Goal: Information Seeking & Learning: Check status

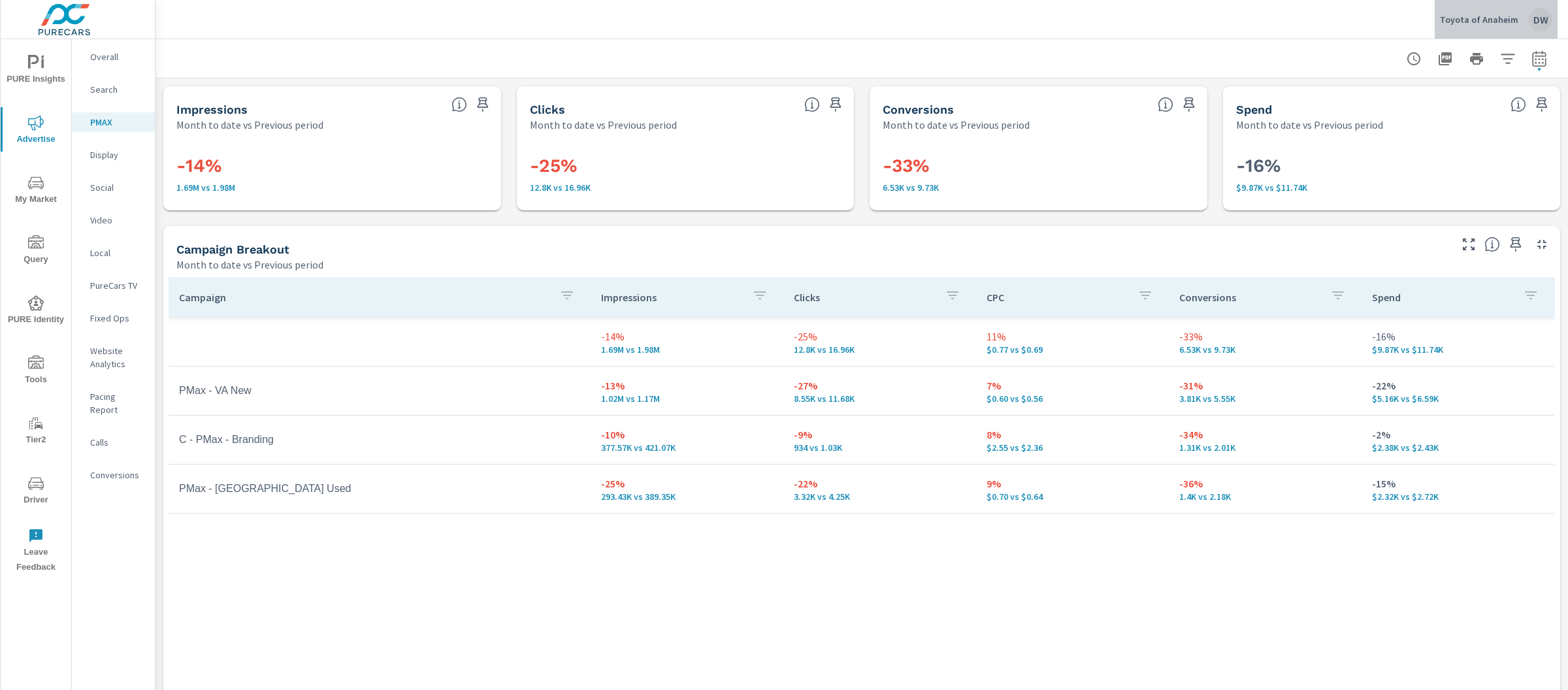
click at [1508, 21] on p "Toyota of Anaheim" at bounding box center [1479, 19] width 78 height 12
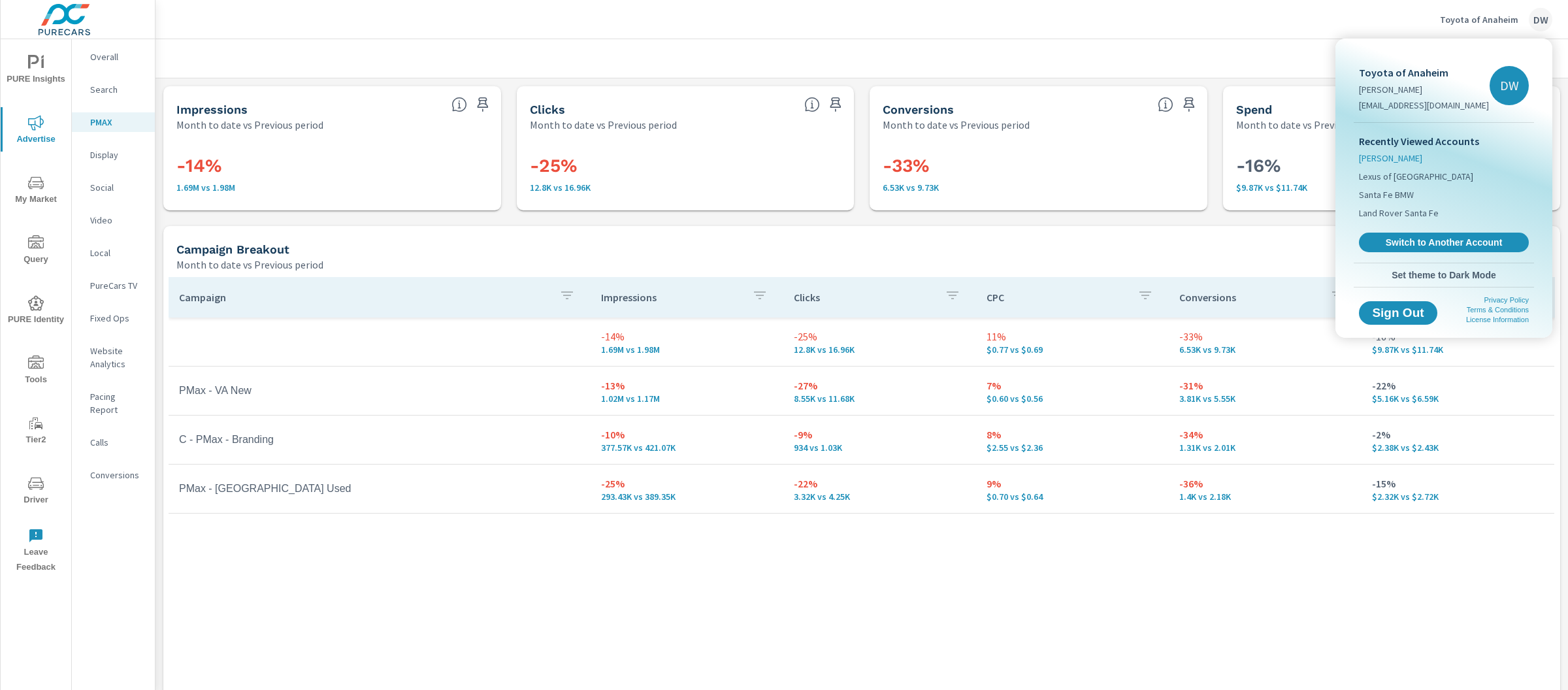
click at [1391, 158] on span "[PERSON_NAME]" at bounding box center [1390, 158] width 63 height 13
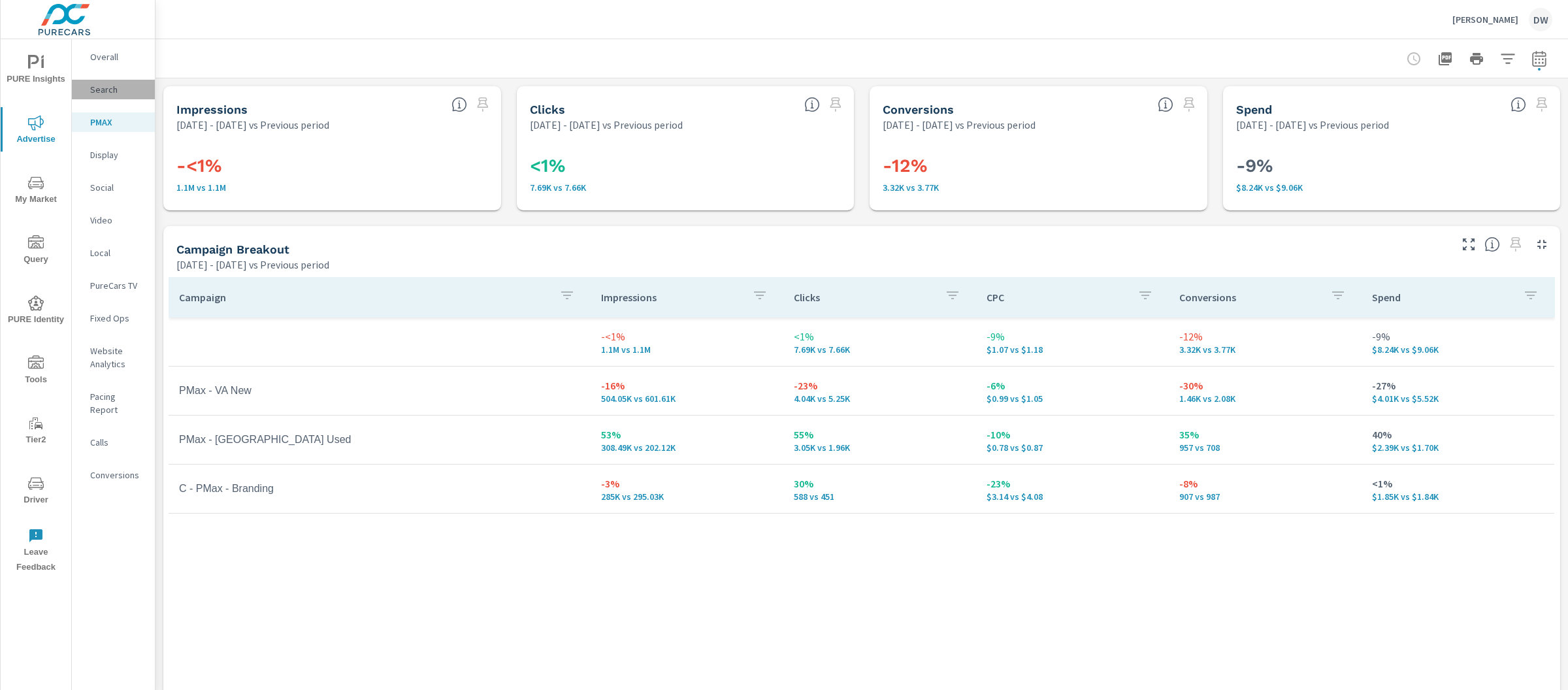
click at [100, 91] on p "Search" at bounding box center [117, 89] width 54 height 13
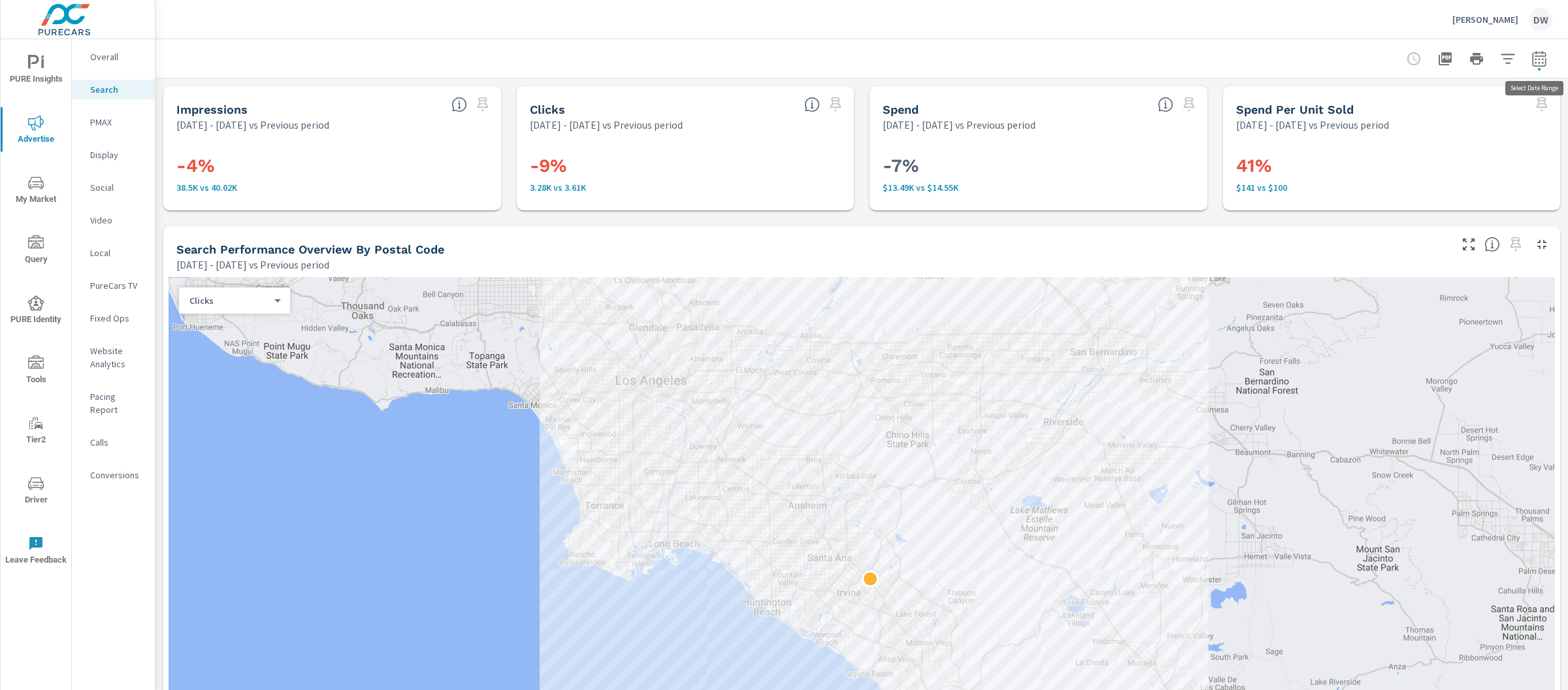
click at [1540, 55] on icon "button" at bounding box center [1539, 58] width 16 height 16
select select "Previous period"
click at [1540, 55] on icon "button" at bounding box center [1539, 58] width 16 height 16
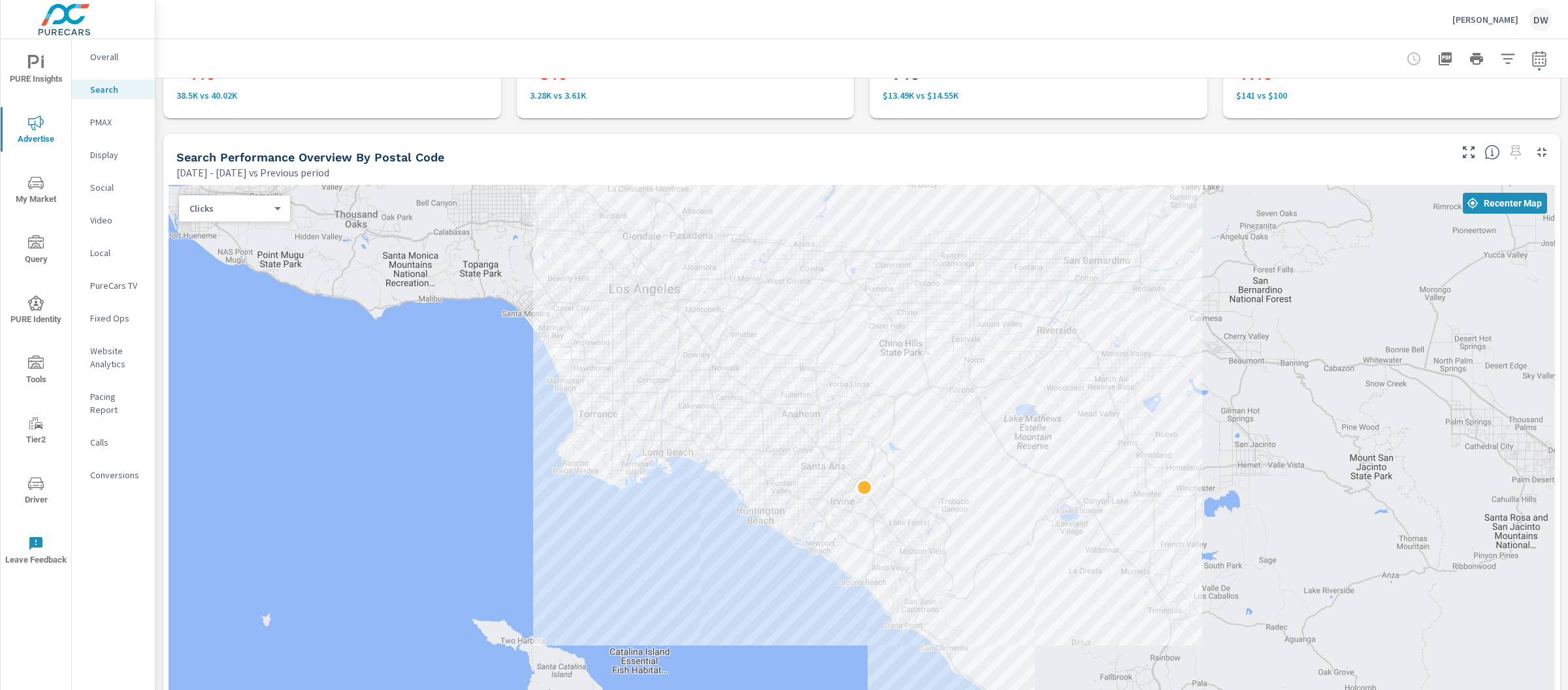
scroll to position [95, 0]
click at [222, 208] on body "PURE Insights Advertise My Market Query PURE Identity Tools Tier2 Driver Leave …" at bounding box center [784, 345] width 1568 height 690
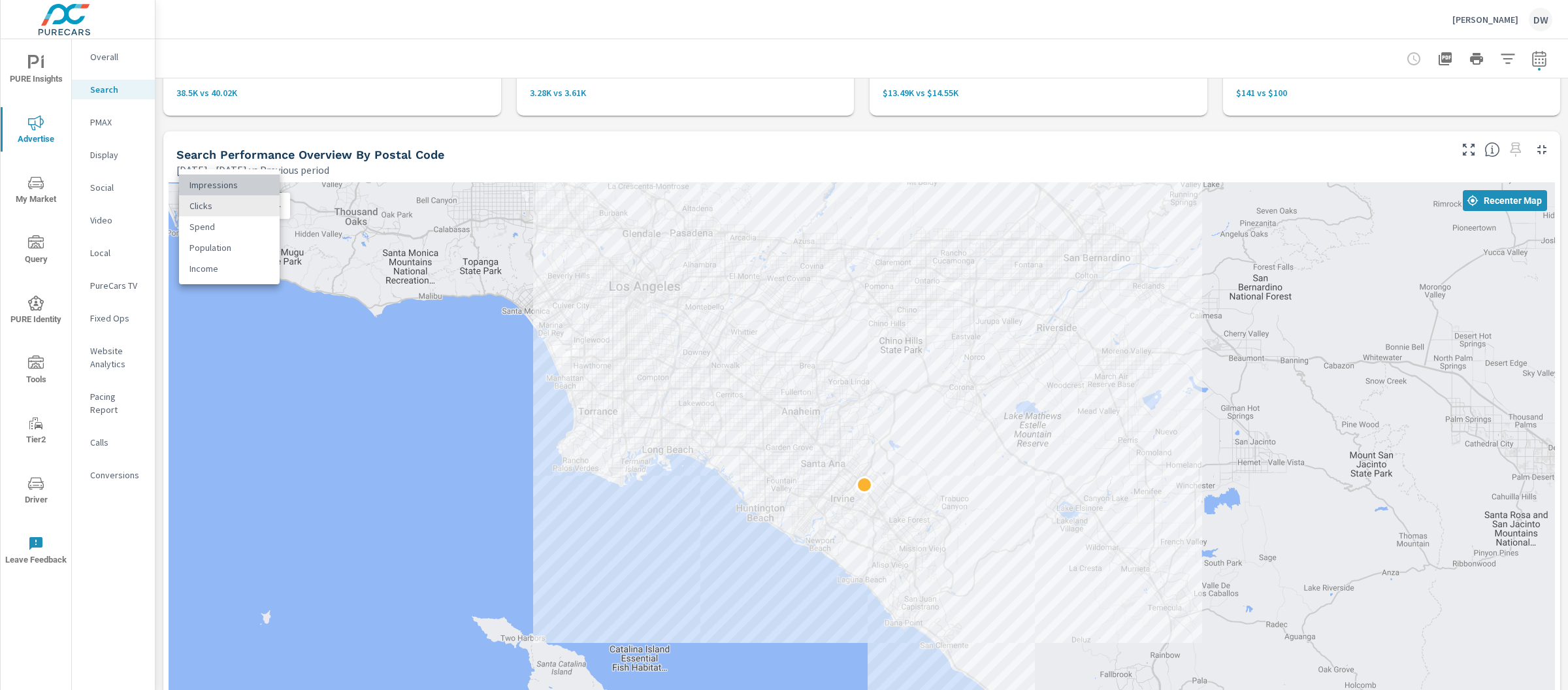
click at [229, 187] on li "Impressions" at bounding box center [229, 184] width 100 height 21
click at [228, 208] on body "PURE Insights Advertise My Market Query PURE Identity Tools Tier2 Driver Leave …" at bounding box center [784, 345] width 1568 height 690
click at [230, 231] on li "Clicks" at bounding box center [229, 226] width 100 height 21
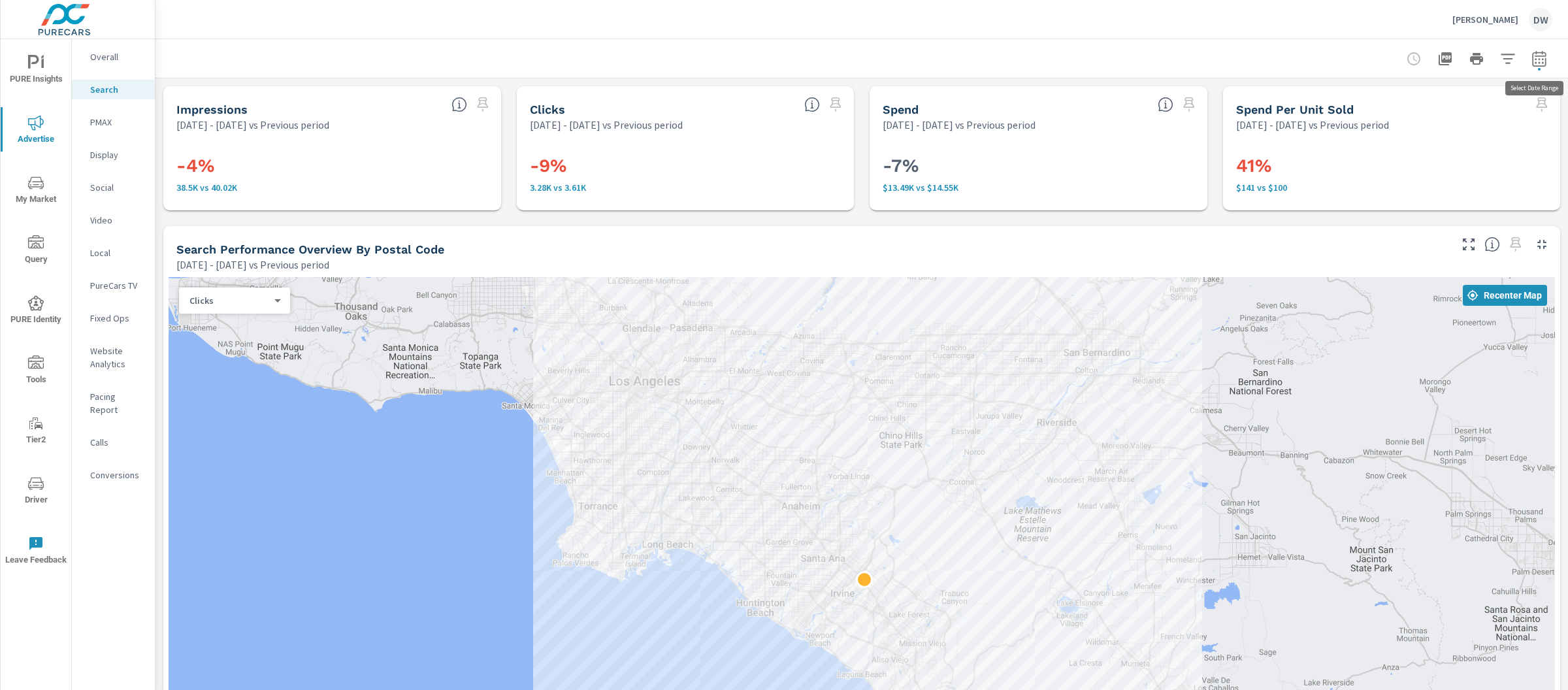
click at [1534, 52] on icon "button" at bounding box center [1538, 58] width 14 height 16
select select "Previous period"
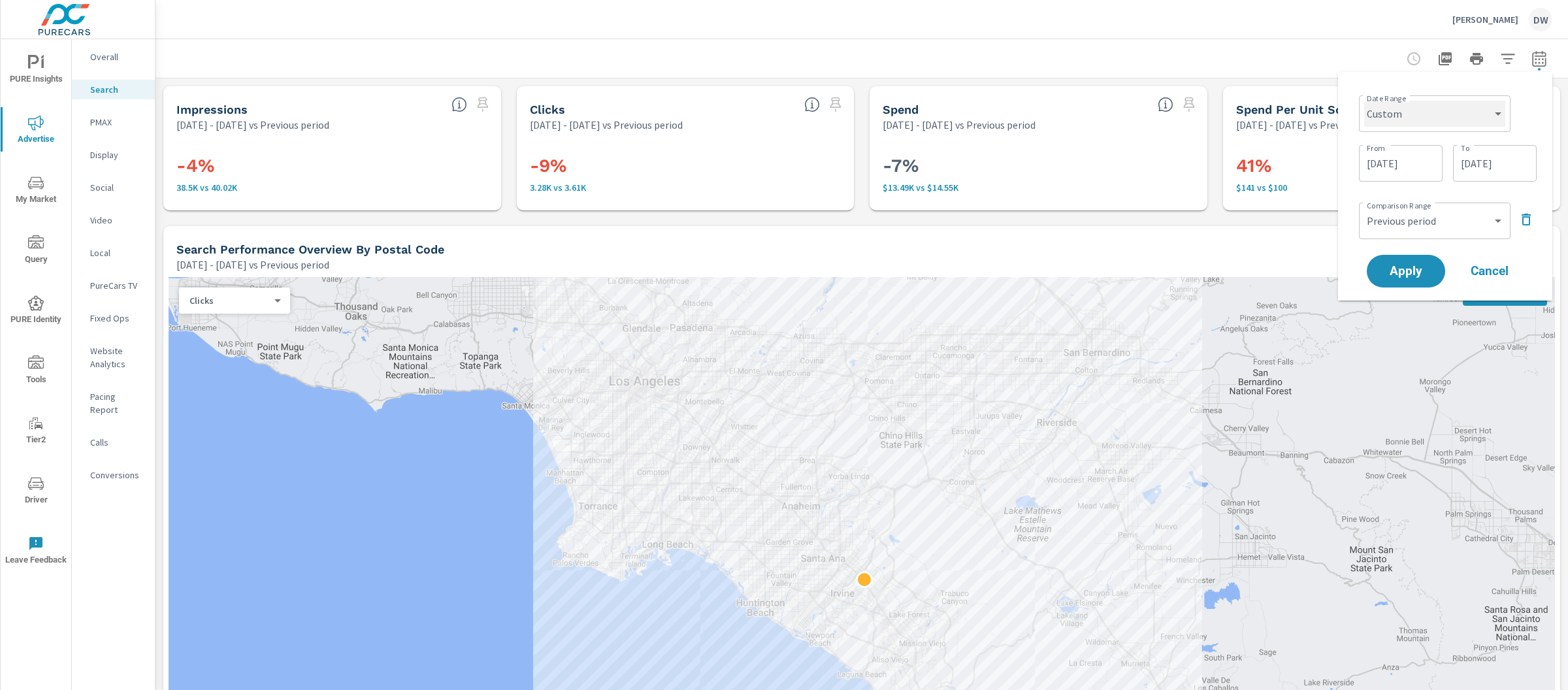
click at [1431, 101] on select "Custom [DATE] Last week Last 7 days Last 14 days Last 30 days Last 45 days Last…" at bounding box center [1434, 113] width 141 height 26
click at [1364, 100] on select "Custom [DATE] Last week Last 7 days Last 14 days Last 30 days Last 45 days Last…" at bounding box center [1434, 113] width 141 height 26
select select "Last 30 days"
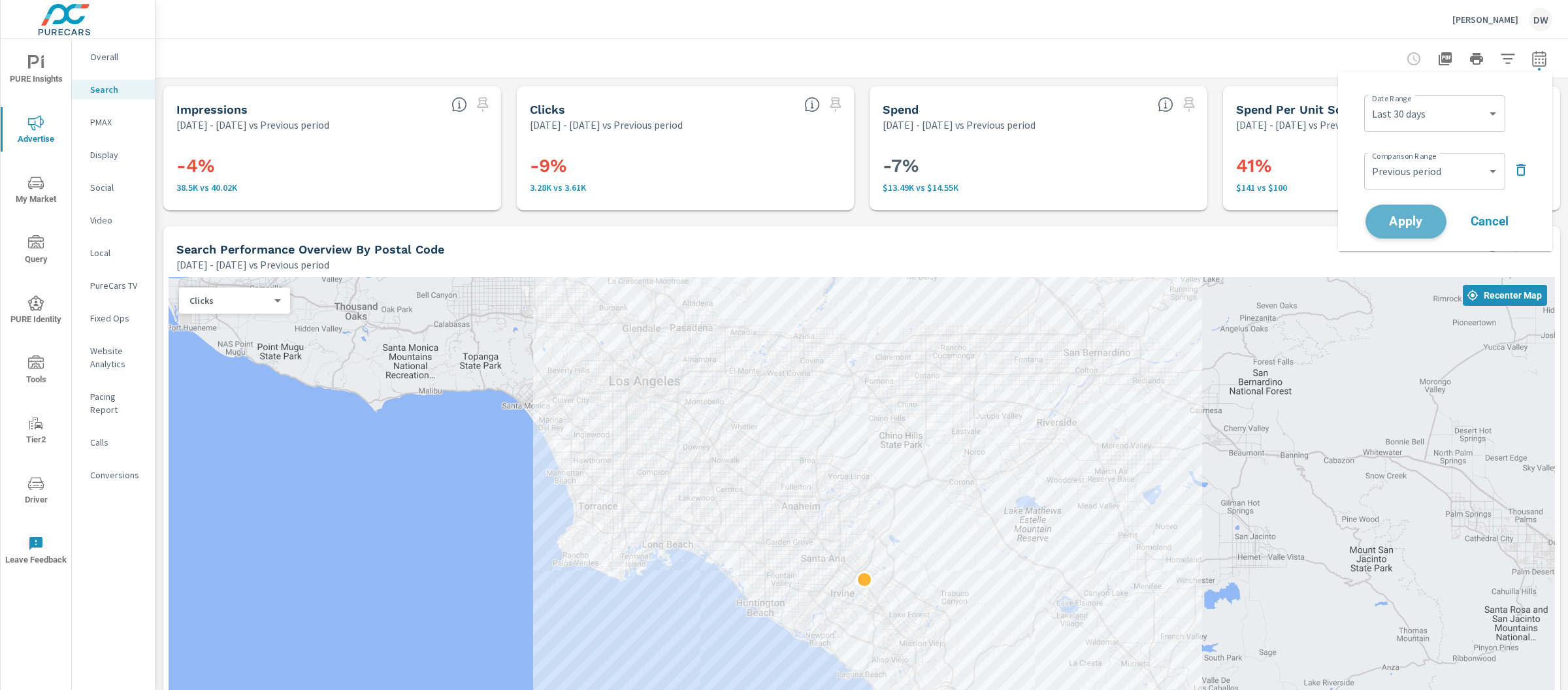
click at [1408, 222] on span "Apply" at bounding box center [1406, 222] width 54 height 13
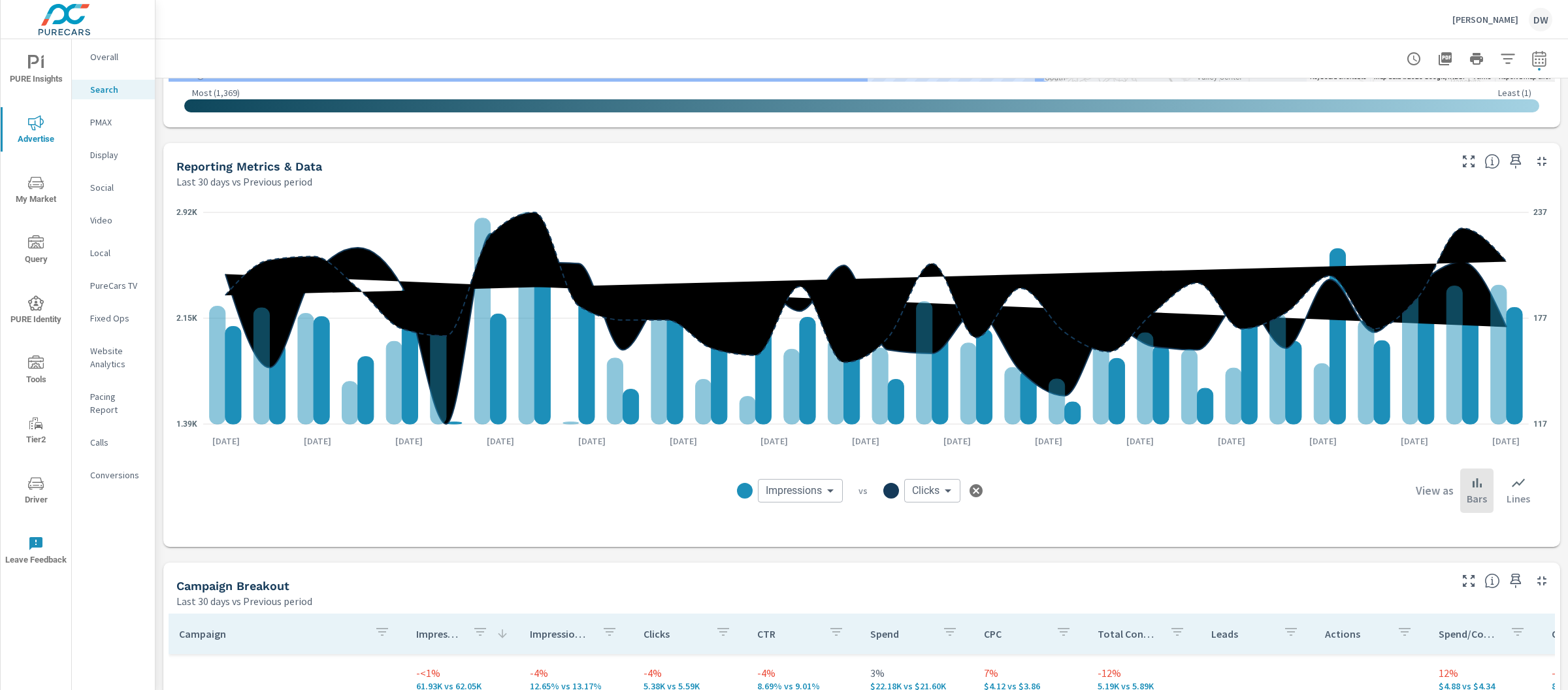
scroll to position [782, 0]
click at [98, 123] on p "PMAX" at bounding box center [117, 122] width 54 height 13
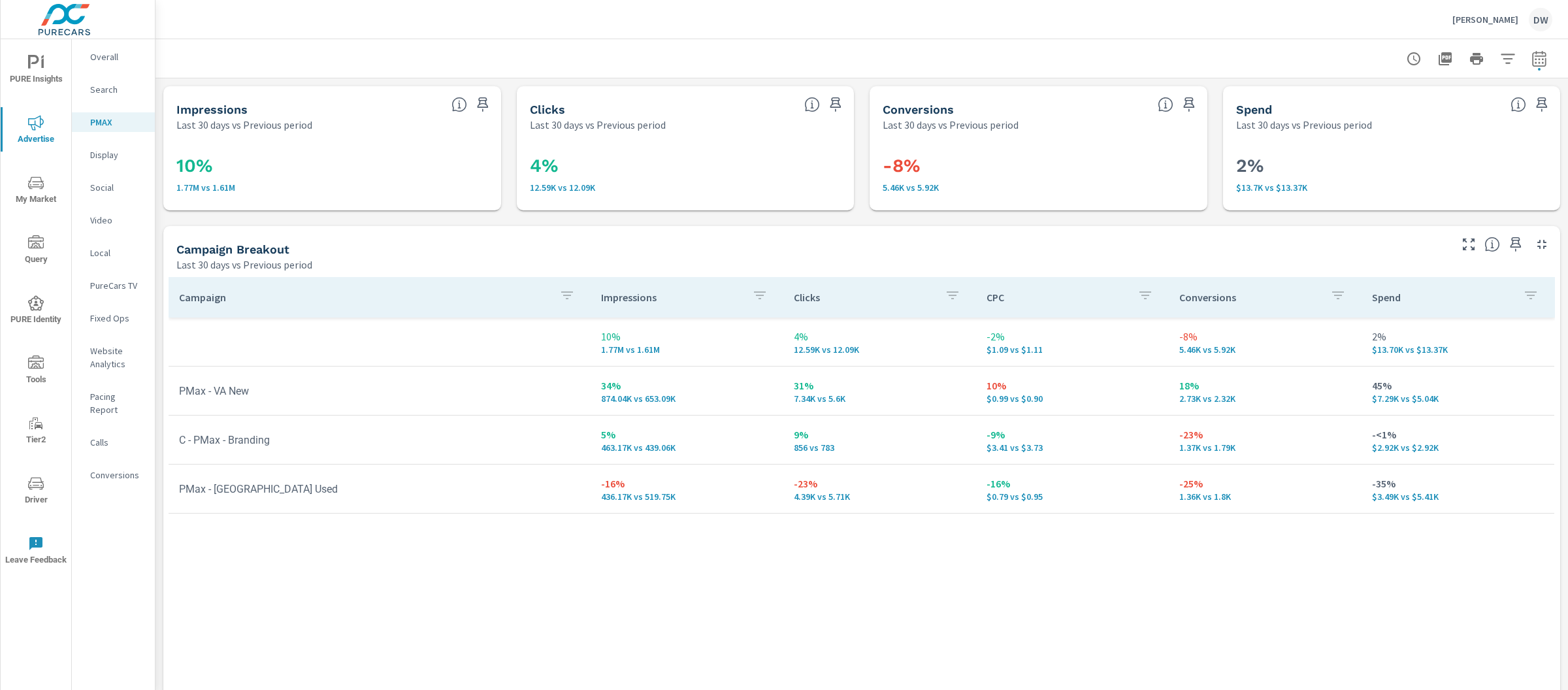
click at [98, 187] on p "Social" at bounding box center [117, 187] width 54 height 13
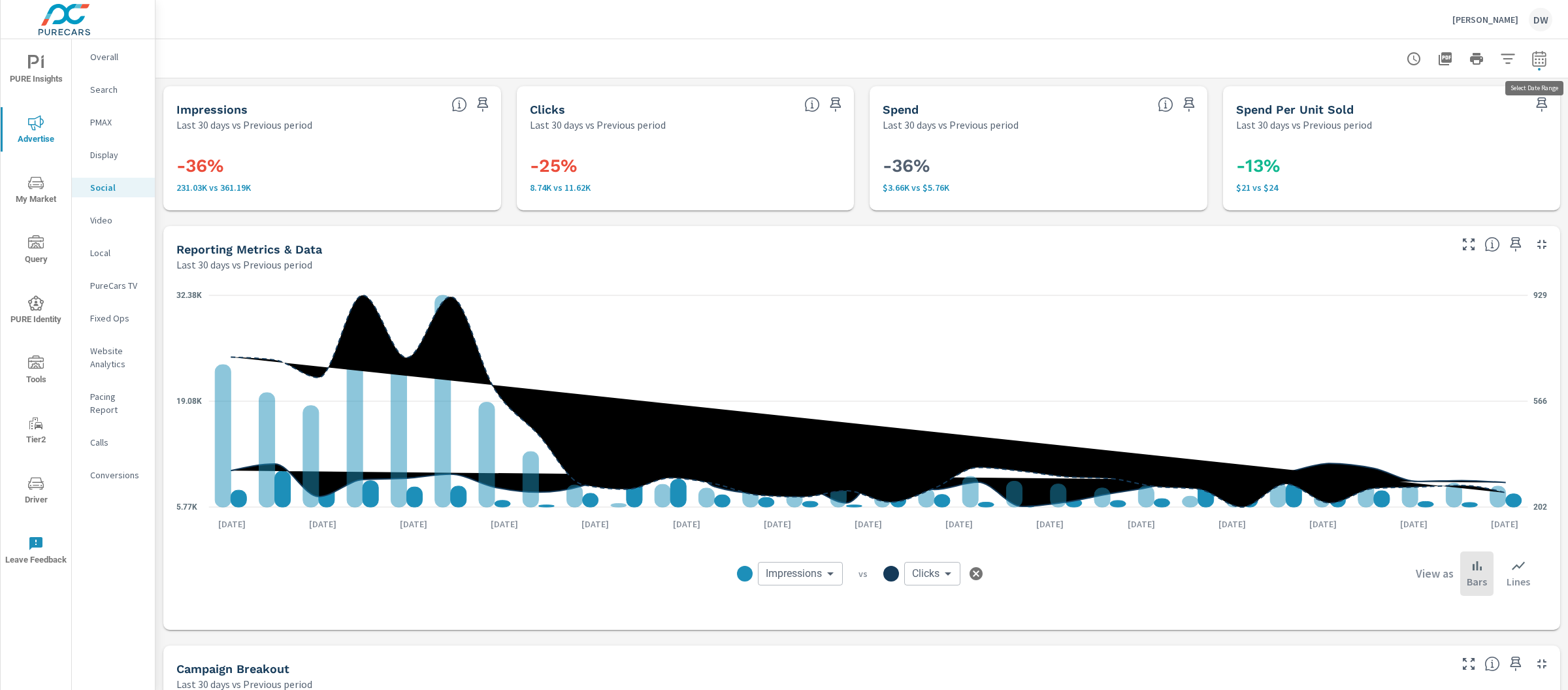
click at [1544, 54] on icon "button" at bounding box center [1539, 58] width 16 height 16
select select "Last 30 days"
select select "Previous period"
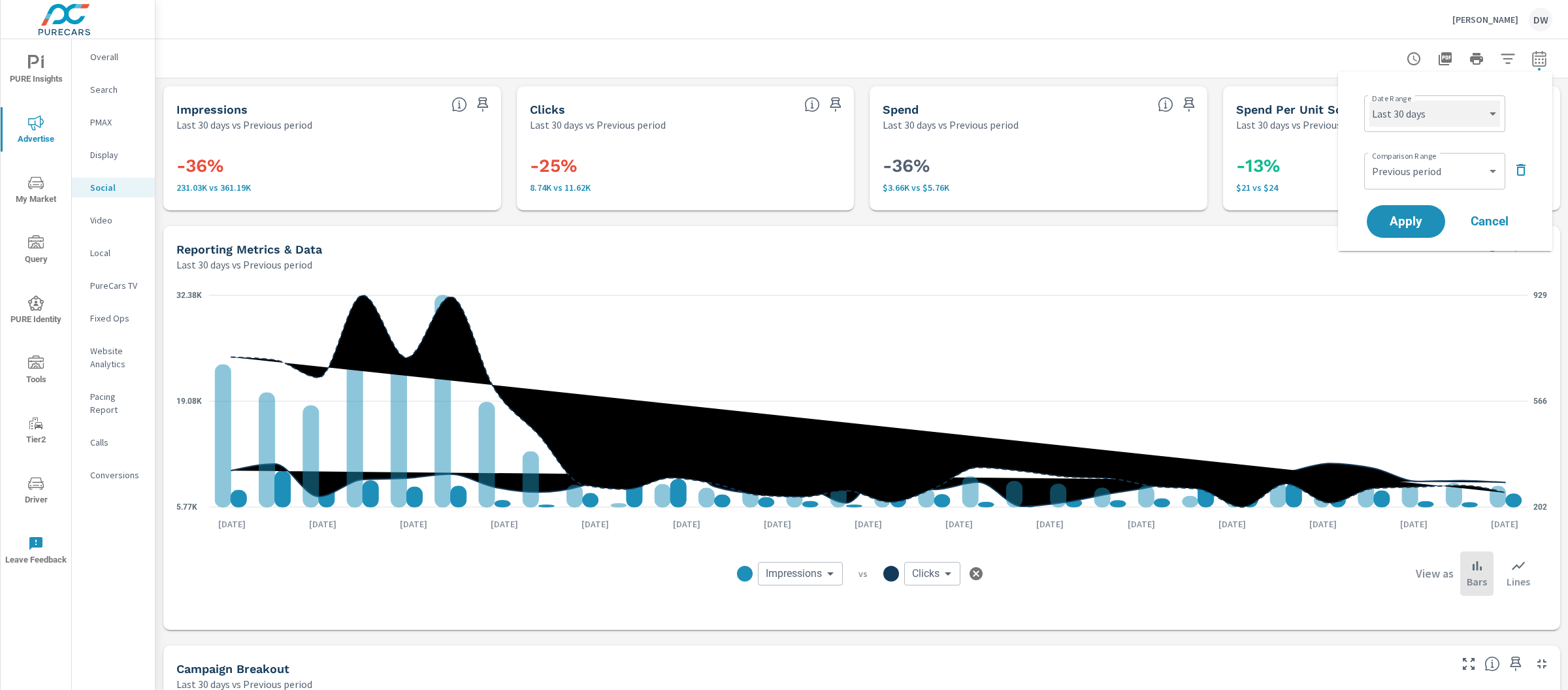
click at [1436, 110] on select "Custom [DATE] Last week Last 7 days Last 14 days Last 30 days Last 45 days Last…" at bounding box center [1434, 113] width 131 height 26
click at [1369, 100] on select "Custom [DATE] Last week Last 7 days Last 14 days Last 30 days Last 45 days Last…" at bounding box center [1434, 113] width 131 height 26
select select "Last 90 days"
click at [1423, 224] on span "Apply" at bounding box center [1406, 222] width 54 height 13
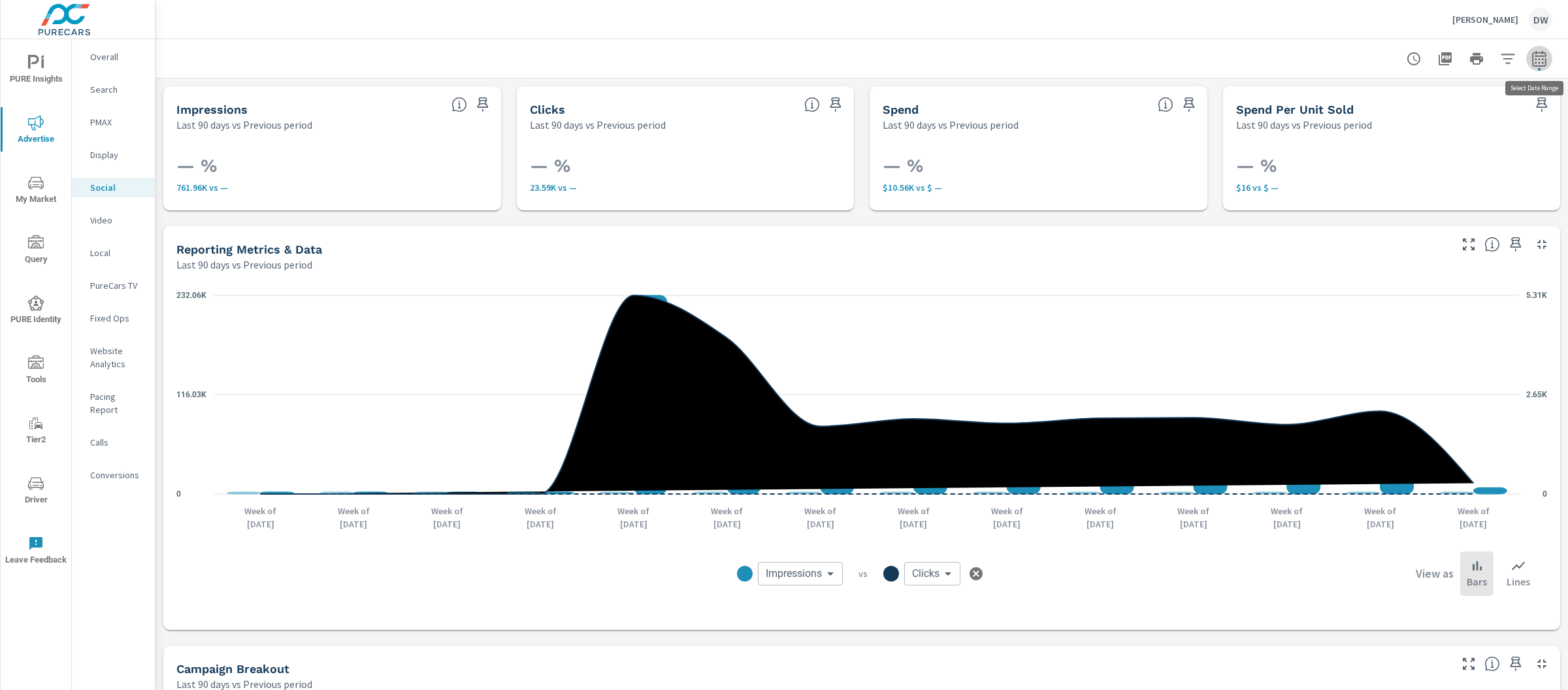
click at [1531, 58] on button "button" at bounding box center [1539, 58] width 26 height 26
select select "Last 90 days"
select select "Previous period"
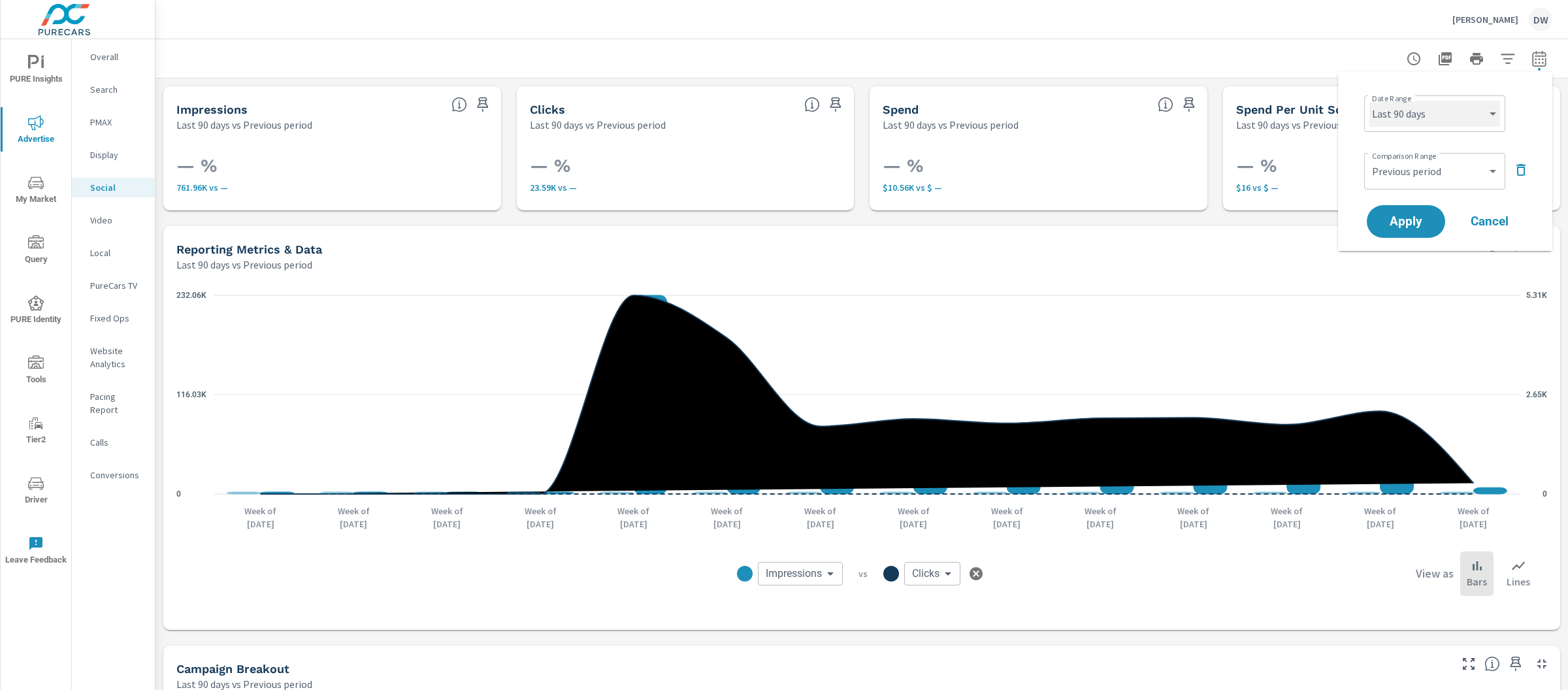
click at [1466, 107] on select "Custom [DATE] Last week Last 7 days Last 14 days Last 30 days Last 45 days Last…" at bounding box center [1434, 113] width 131 height 26
click at [1369, 100] on select "Custom [DATE] Last week Last 7 days Last 14 days Last 30 days Last 45 days Last…" at bounding box center [1434, 113] width 131 height 26
select select "Last 60 days"
click at [1418, 224] on span "Apply" at bounding box center [1406, 222] width 54 height 13
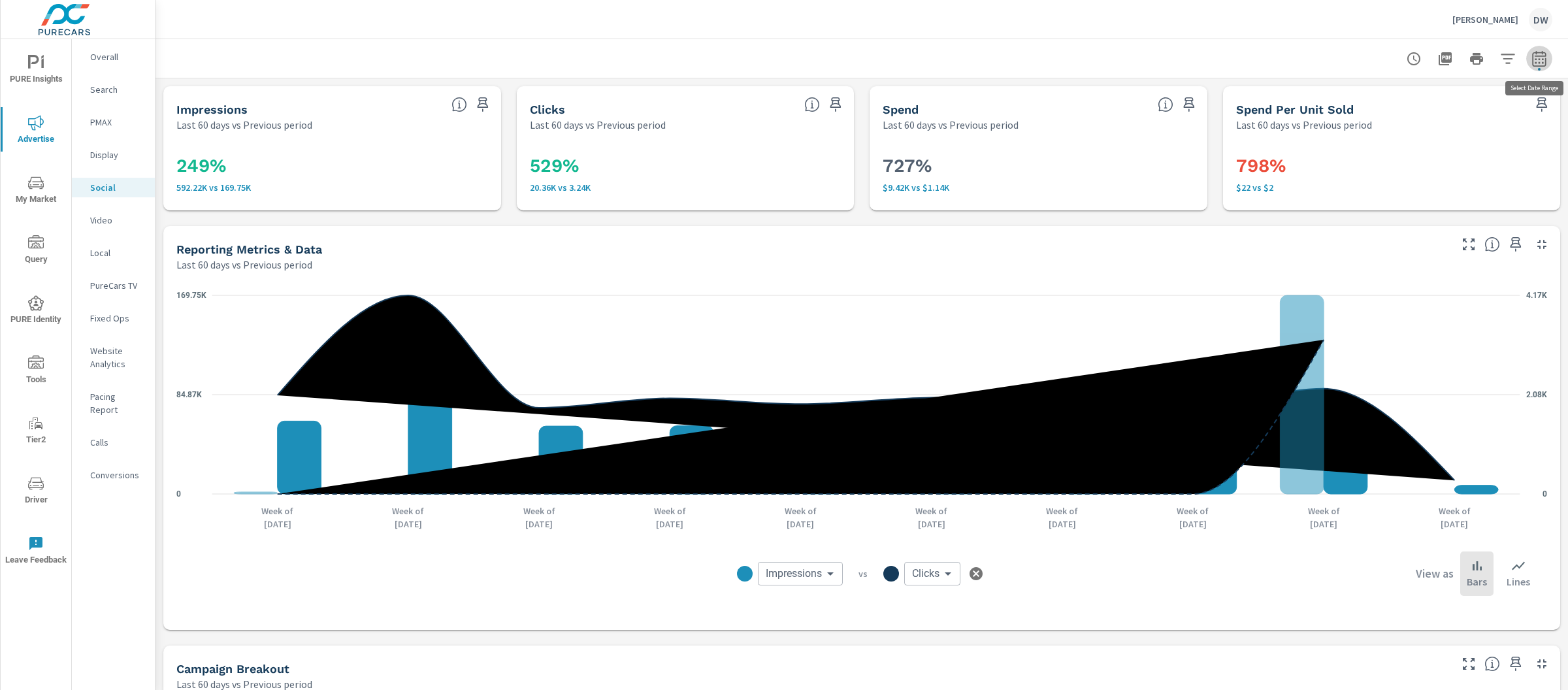
click at [1533, 58] on icon "button" at bounding box center [1539, 58] width 16 height 16
select select "Last 60 days"
select select "Previous period"
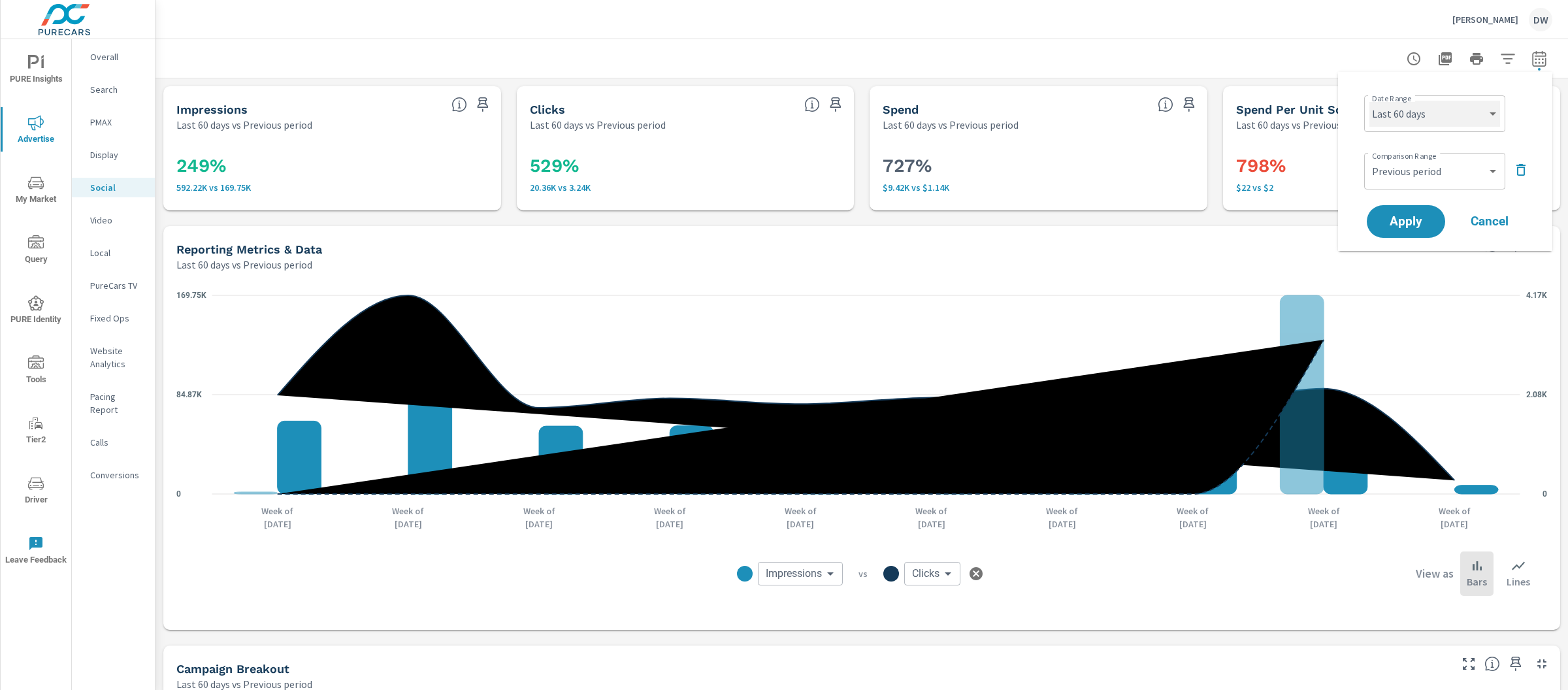
click at [1436, 107] on select "Custom [DATE] Last week Last 7 days Last 14 days Last 30 days Last 45 days Last…" at bounding box center [1434, 113] width 131 height 26
click at [1369, 100] on select "Custom [DATE] Last week Last 7 days Last 14 days Last 30 days Last 45 days Last…" at bounding box center [1434, 113] width 131 height 26
select select "Last 30 days"
click at [1427, 219] on span "Apply" at bounding box center [1406, 222] width 54 height 13
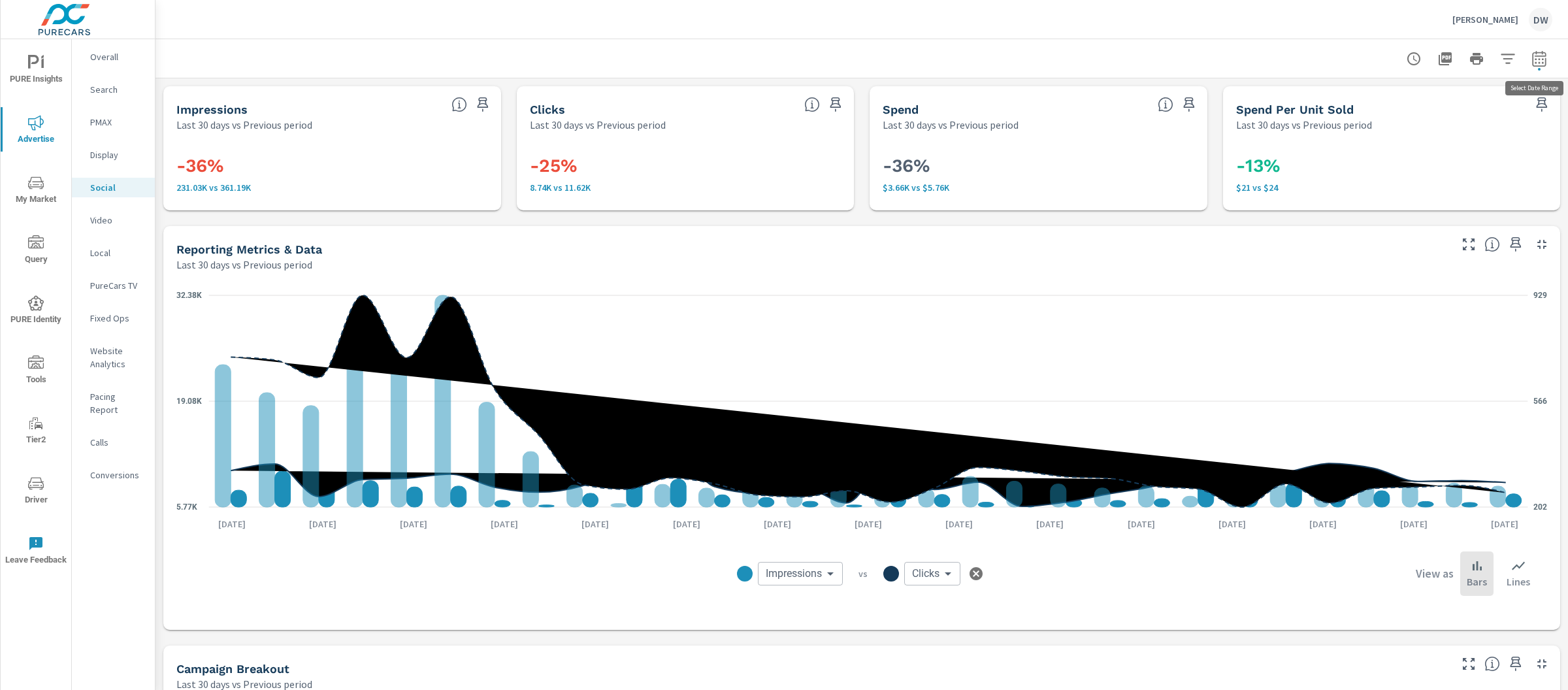
click at [1545, 58] on icon "button" at bounding box center [1538, 58] width 14 height 16
select select "Last 30 days"
select select "Previous period"
click at [1520, 166] on icon "button" at bounding box center [1520, 169] width 16 height 16
click at [1405, 180] on span "Apply" at bounding box center [1406, 185] width 54 height 13
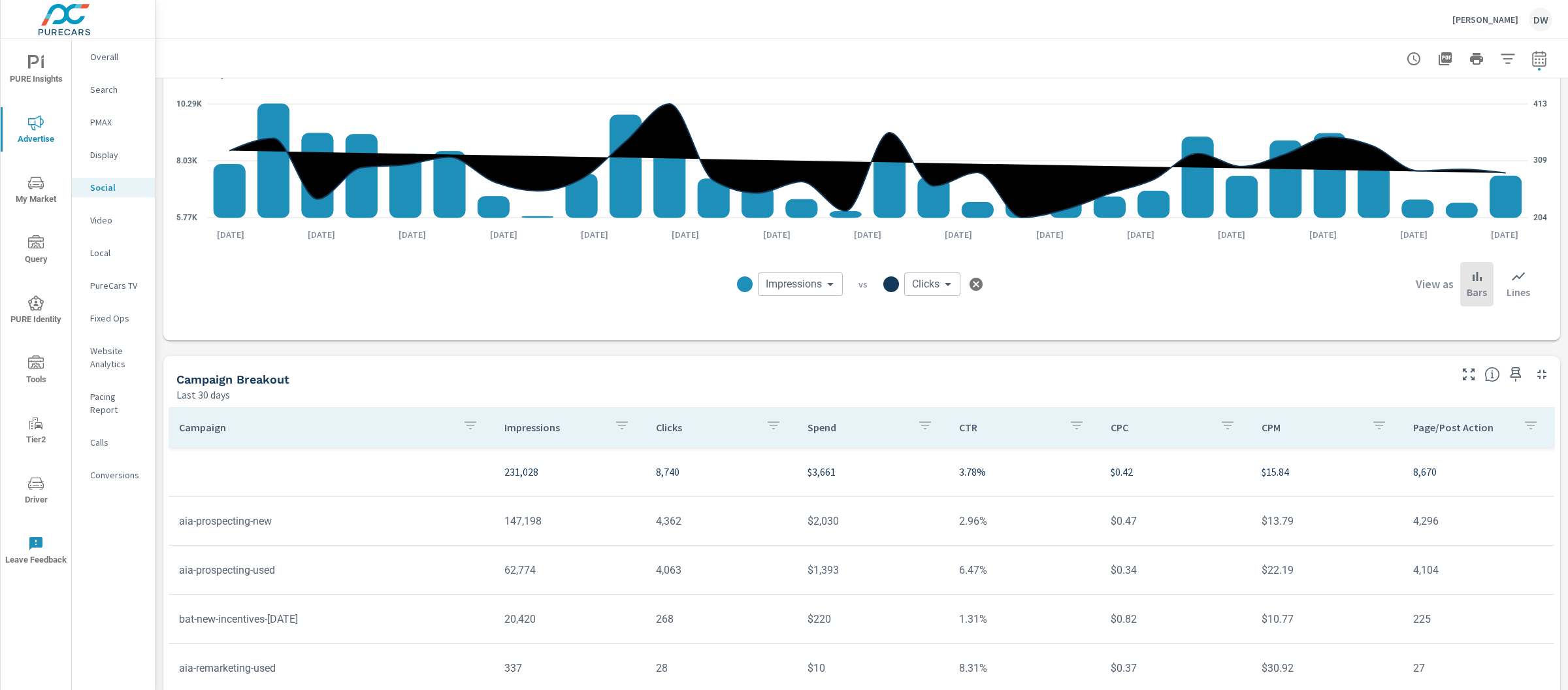
scroll to position [245, 0]
